Goal: Transaction & Acquisition: Purchase product/service

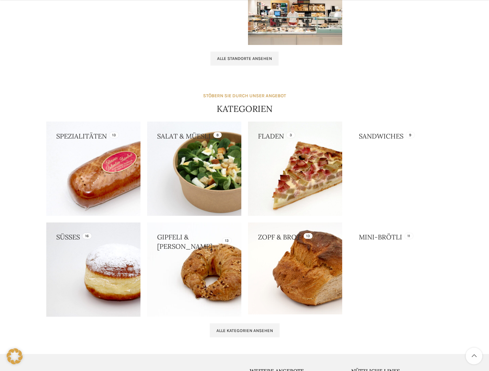
scroll to position [532, 0]
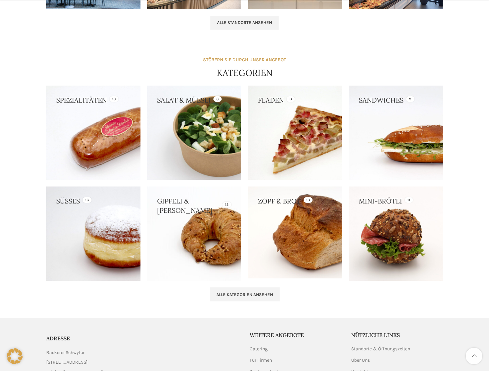
click at [109, 252] on link at bounding box center [93, 233] width 94 height 94
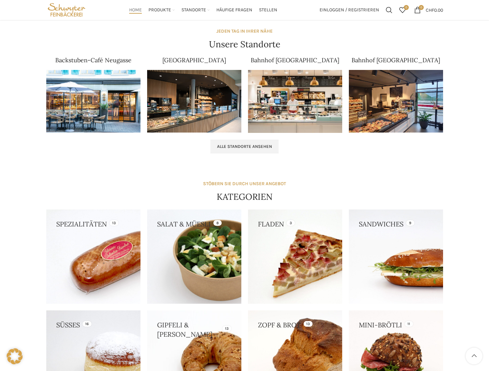
scroll to position [399, 0]
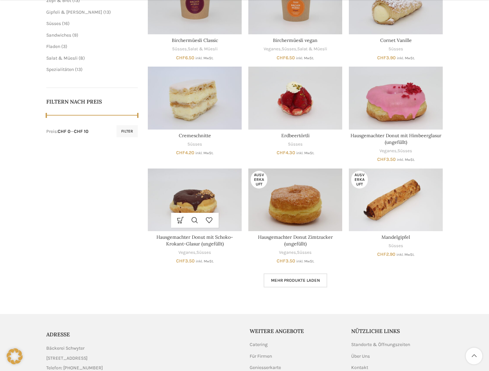
scroll to position [266, 0]
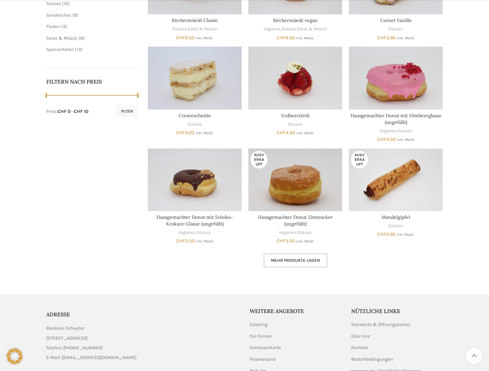
click at [289, 259] on span "Mehr Produkte laden" at bounding box center [295, 259] width 49 height 5
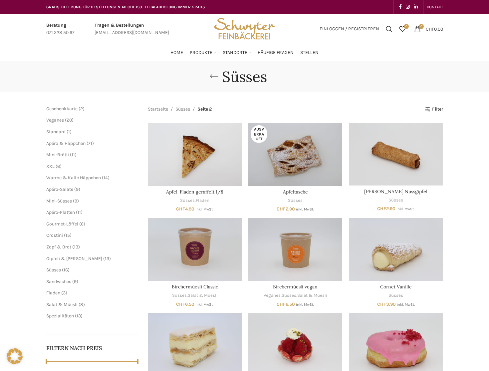
click at [208, 76] on link "Go back" at bounding box center [213, 76] width 17 height 13
